Goal: Task Accomplishment & Management: Manage account settings

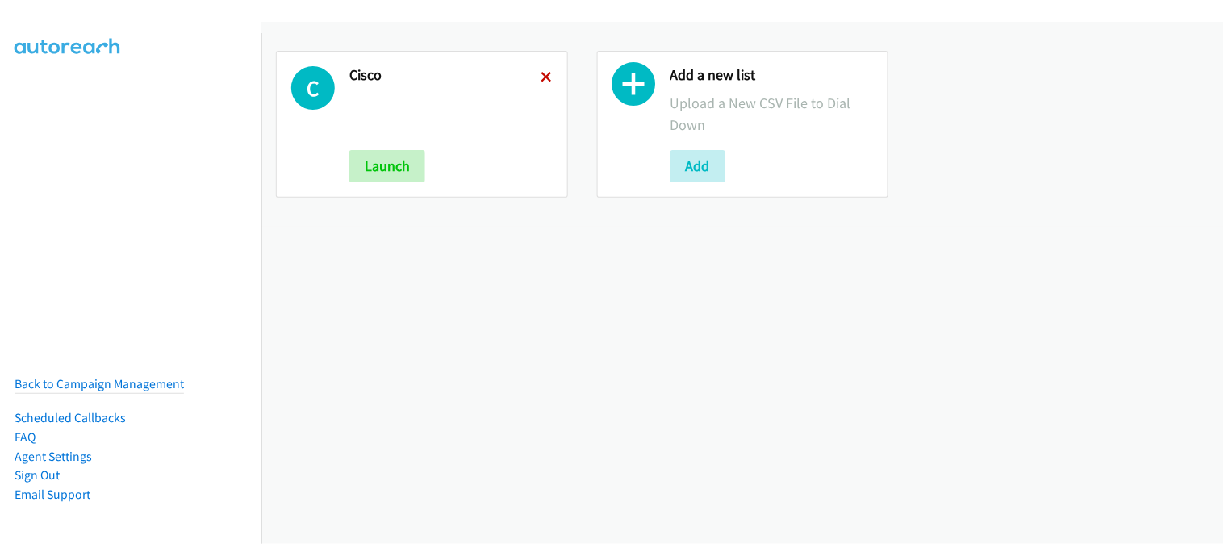
click at [545, 76] on icon at bounding box center [547, 78] width 11 height 11
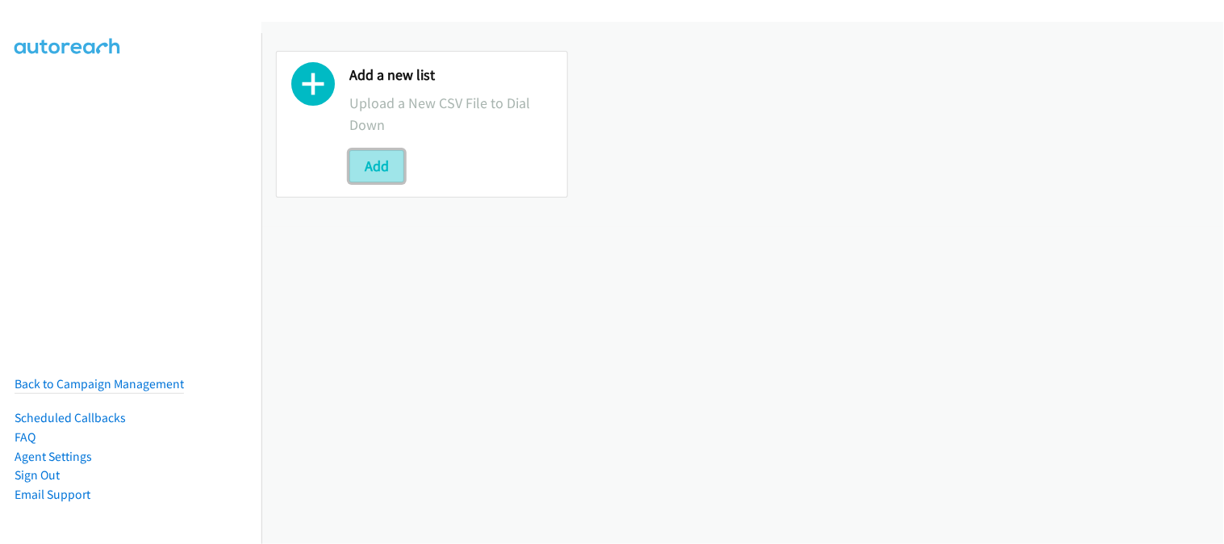
click at [394, 169] on button "Add" at bounding box center [376, 166] width 55 height 32
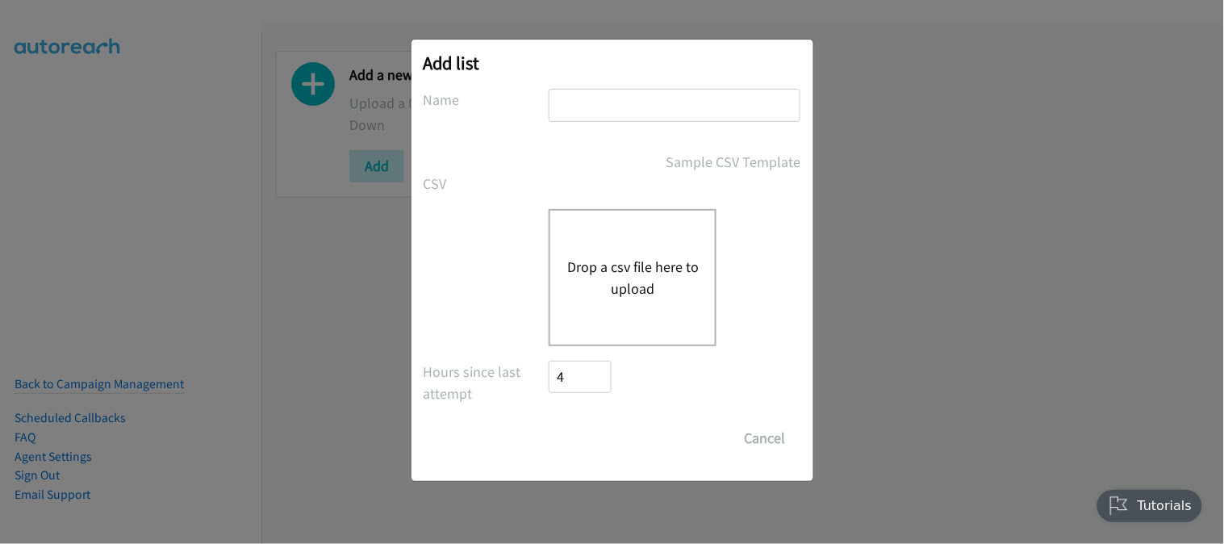
click at [619, 98] on input "text" at bounding box center [675, 105] width 252 height 33
click at [605, 98] on input "text" at bounding box center [675, 105] width 252 height 33
type input "Cisco"
click at [628, 371] on div "Hours since last attempt 4" at bounding box center [613, 385] width 378 height 48
click at [642, 316] on div "Drop a csv file here to upload" at bounding box center [633, 277] width 168 height 137
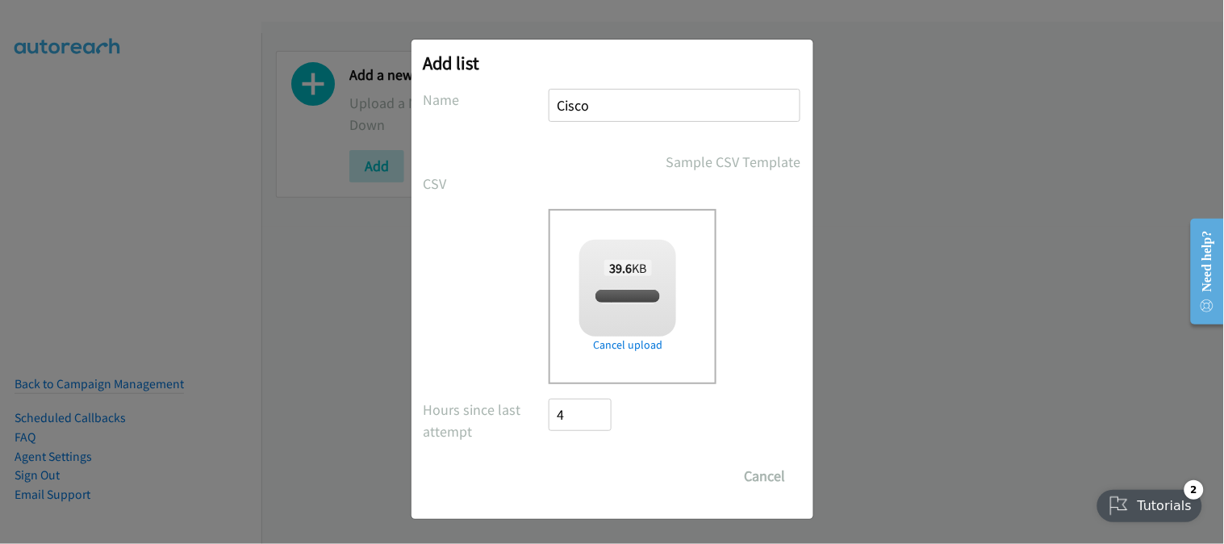
checkbox input "true"
click at [608, 479] on input "Save List" at bounding box center [592, 476] width 85 height 32
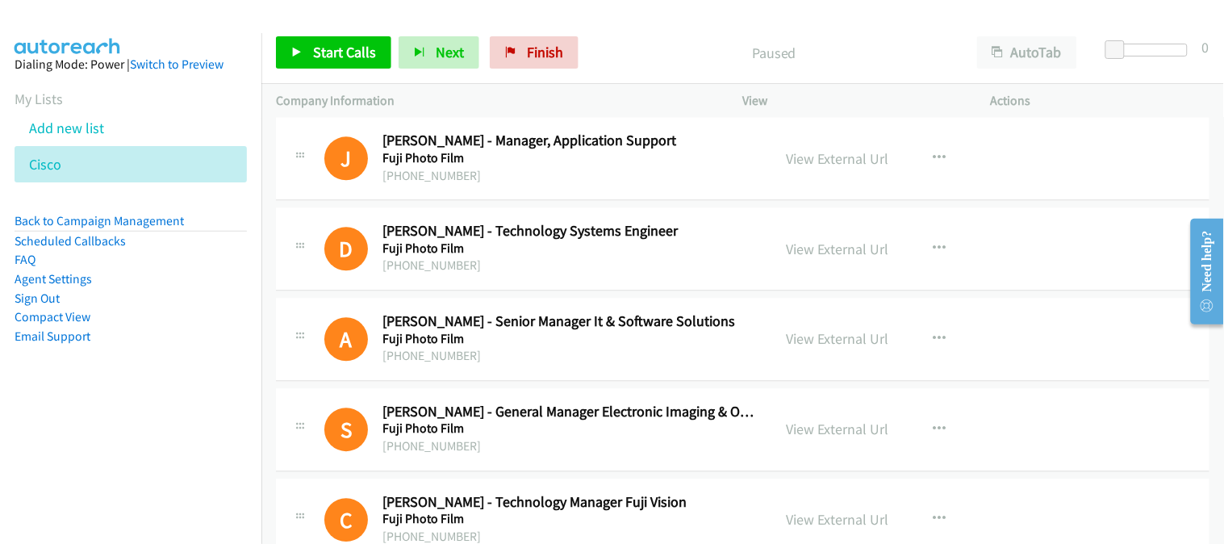
scroll to position [986, 0]
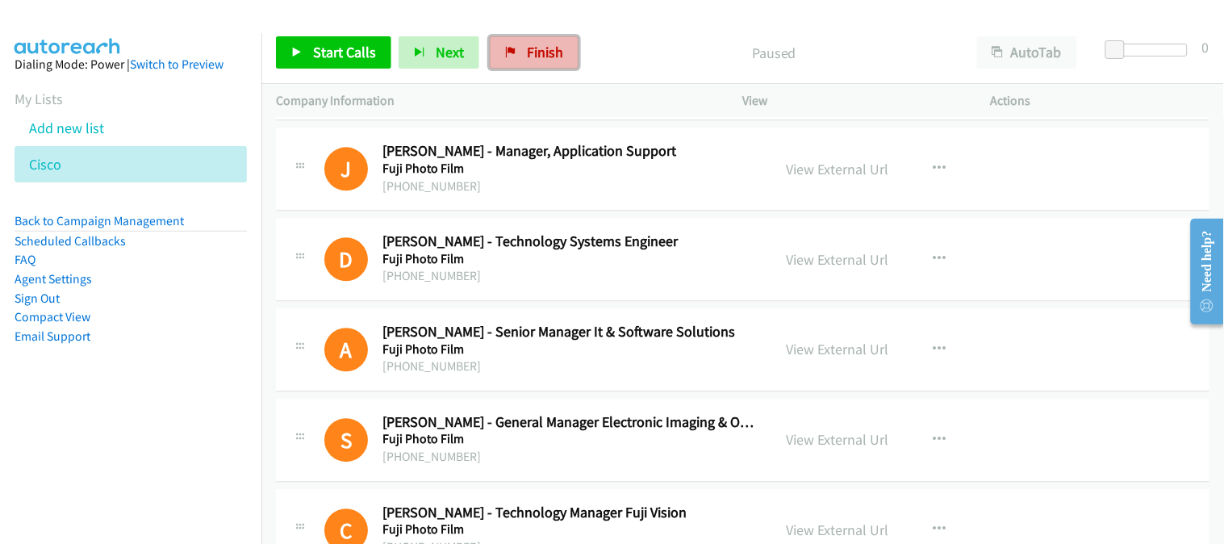
click at [542, 52] on span "Finish" at bounding box center [545, 52] width 36 height 19
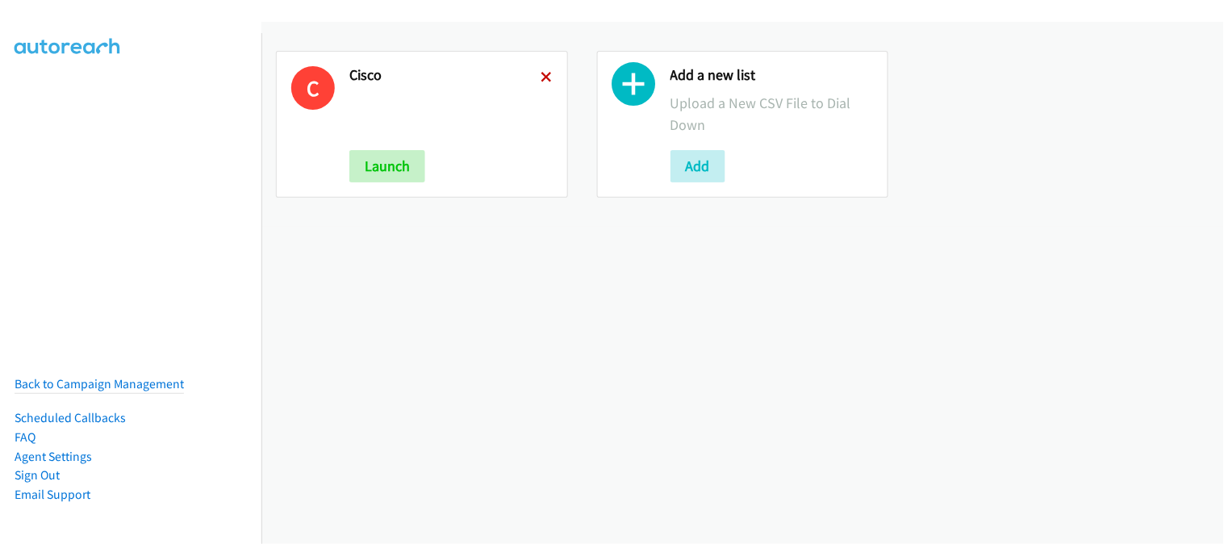
click at [542, 82] on icon at bounding box center [547, 78] width 11 height 11
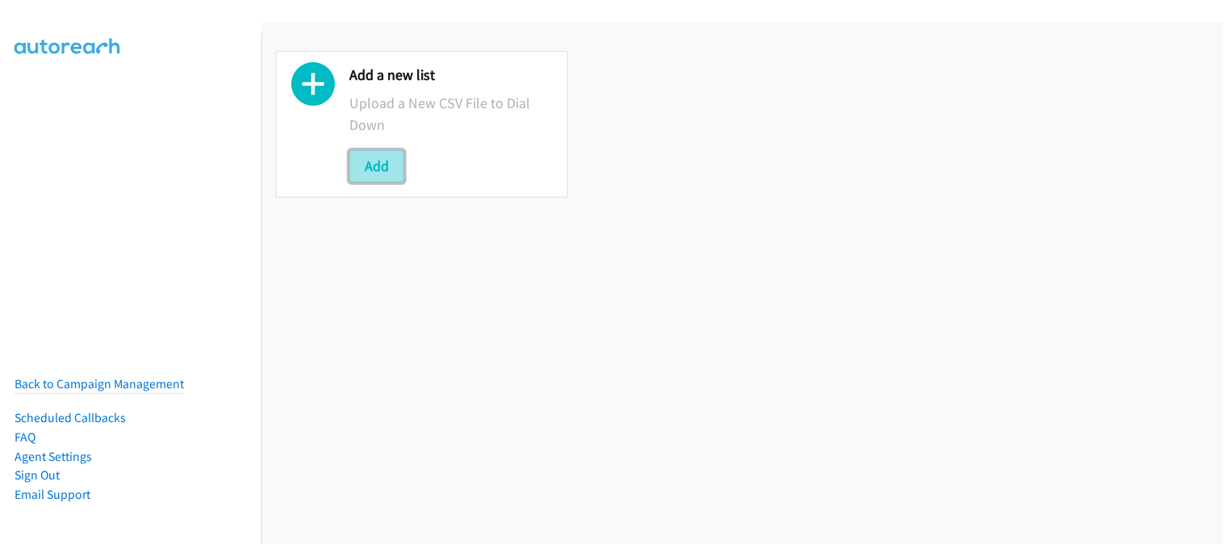
click at [388, 164] on button "Add" at bounding box center [376, 166] width 55 height 32
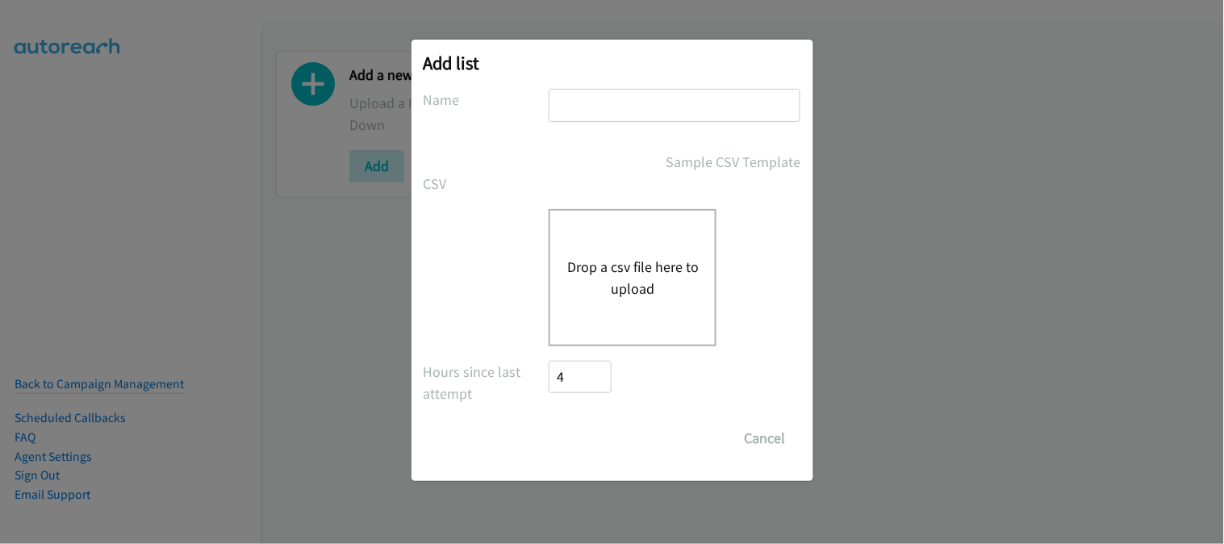
drag, startPoint x: 619, startPoint y: 115, endPoint x: 622, endPoint y: 135, distance: 19.6
click at [619, 115] on input "text" at bounding box center [675, 105] width 252 height 33
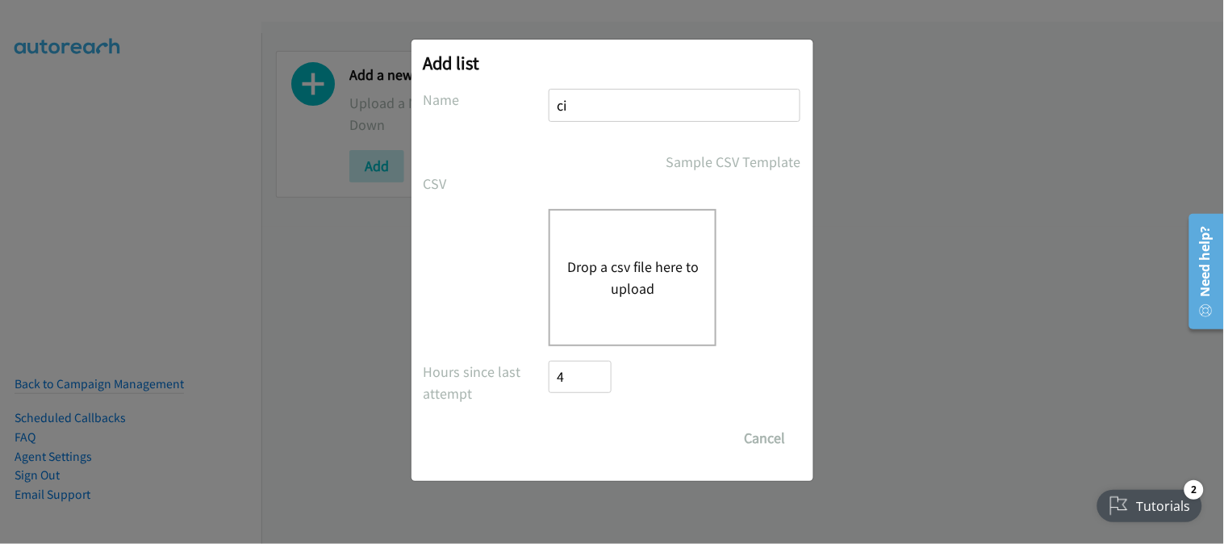
type input "Cisco"
click at [623, 341] on div "Drop a csv file here to upload" at bounding box center [633, 277] width 168 height 137
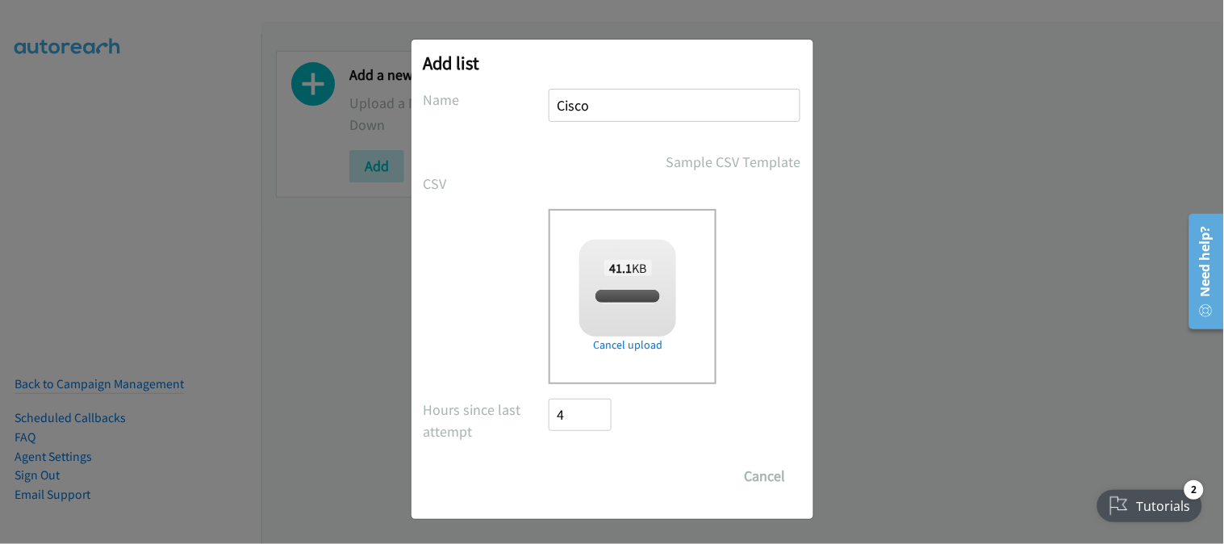
checkbox input "true"
click at [601, 475] on input "Save List" at bounding box center [592, 476] width 85 height 32
